Goal: Entertainment & Leisure: Consume media (video, audio)

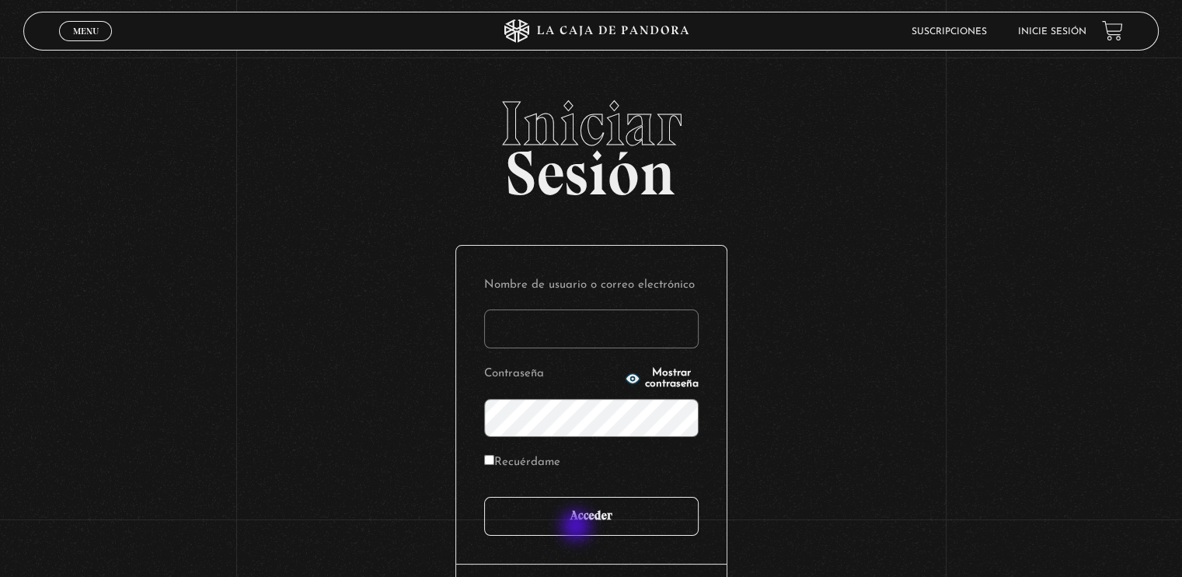
type input "Ivettevf"
click at [577, 525] on input "Acceder" at bounding box center [591, 516] width 214 height 39
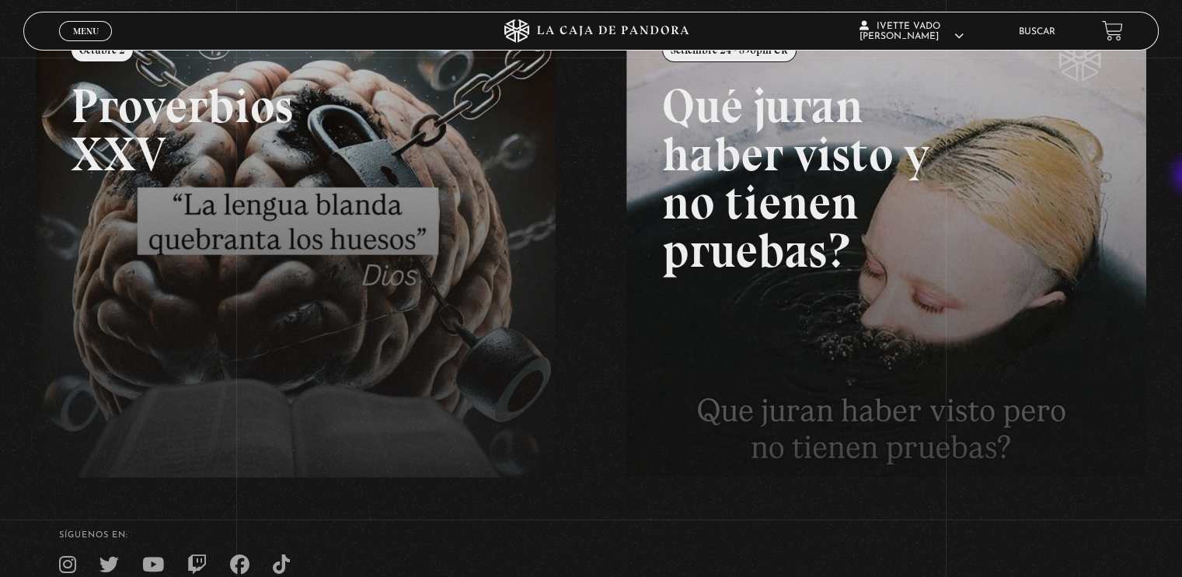
scroll to position [211, 0]
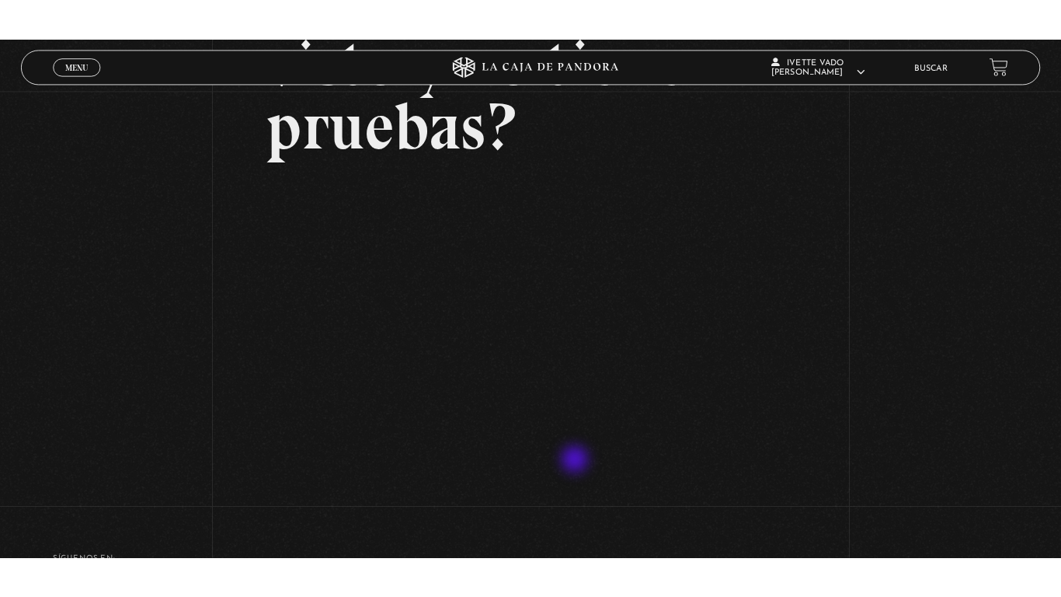
scroll to position [228, 0]
